Goal: Navigation & Orientation: Find specific page/section

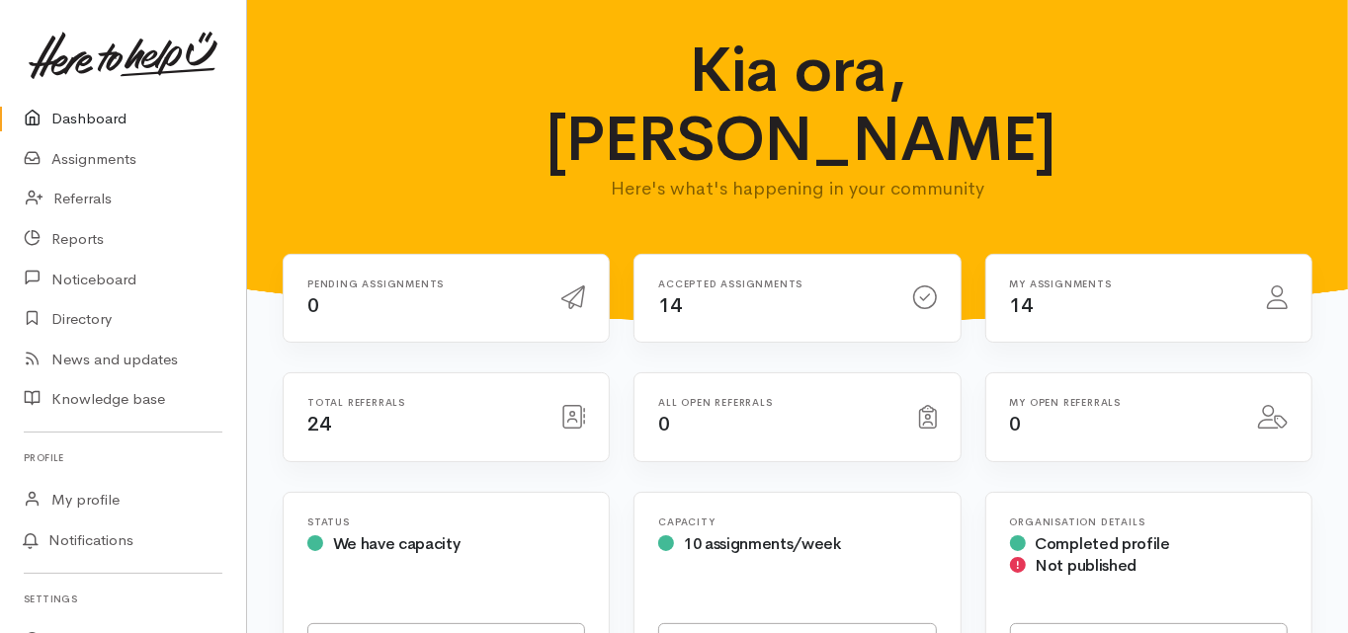
click at [105, 113] on link "Dashboard" at bounding box center [123, 119] width 246 height 41
click at [89, 117] on link "Dashboard" at bounding box center [123, 119] width 246 height 41
